Goal: Transaction & Acquisition: Book appointment/travel/reservation

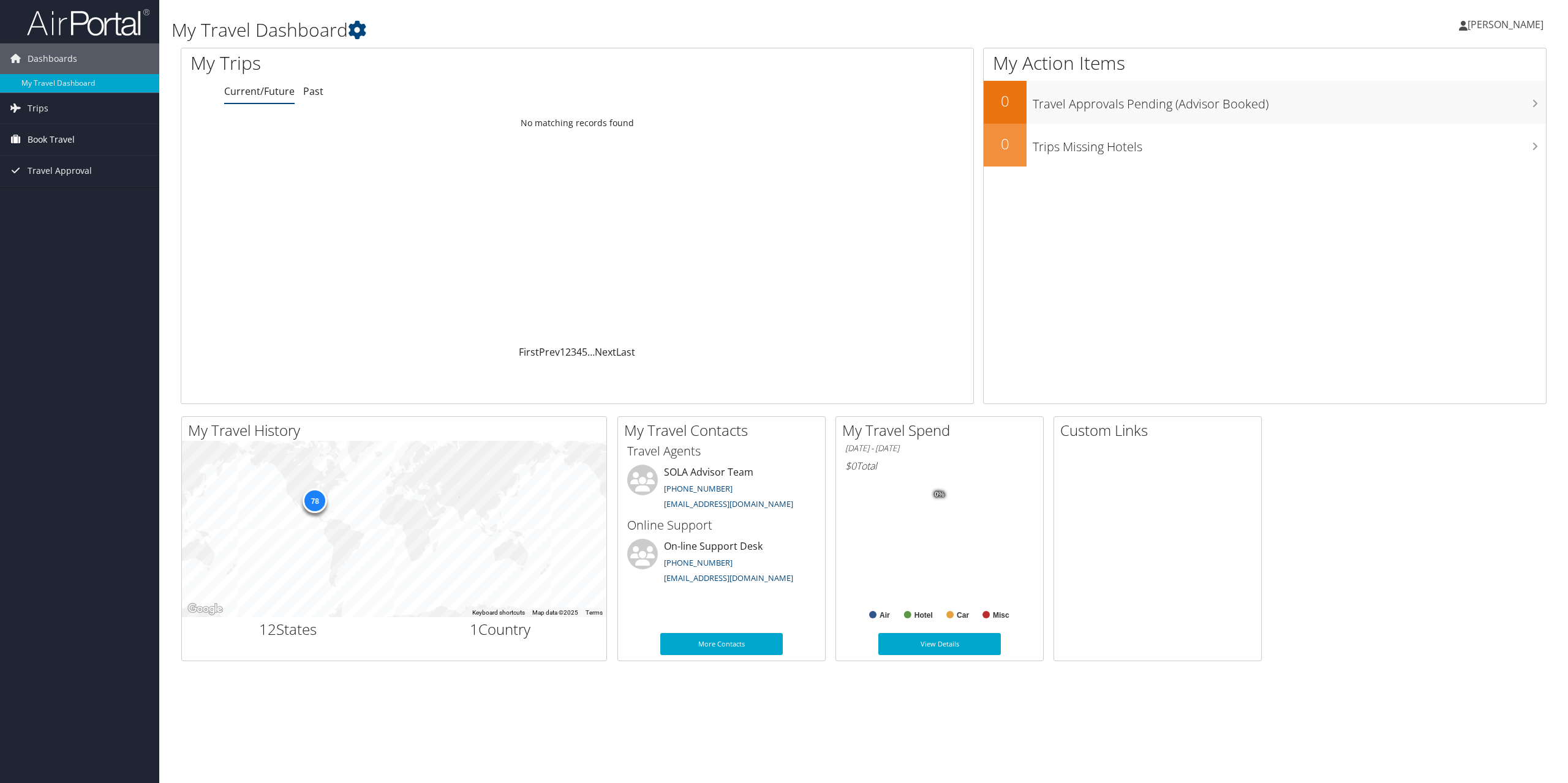
click at [37, 142] on span "Book Travel" at bounding box center [50, 139] width 47 height 31
click at [33, 174] on link "Book/Manage Online Trips" at bounding box center [80, 182] width 160 height 18
